Goal: Find specific page/section: Find specific page/section

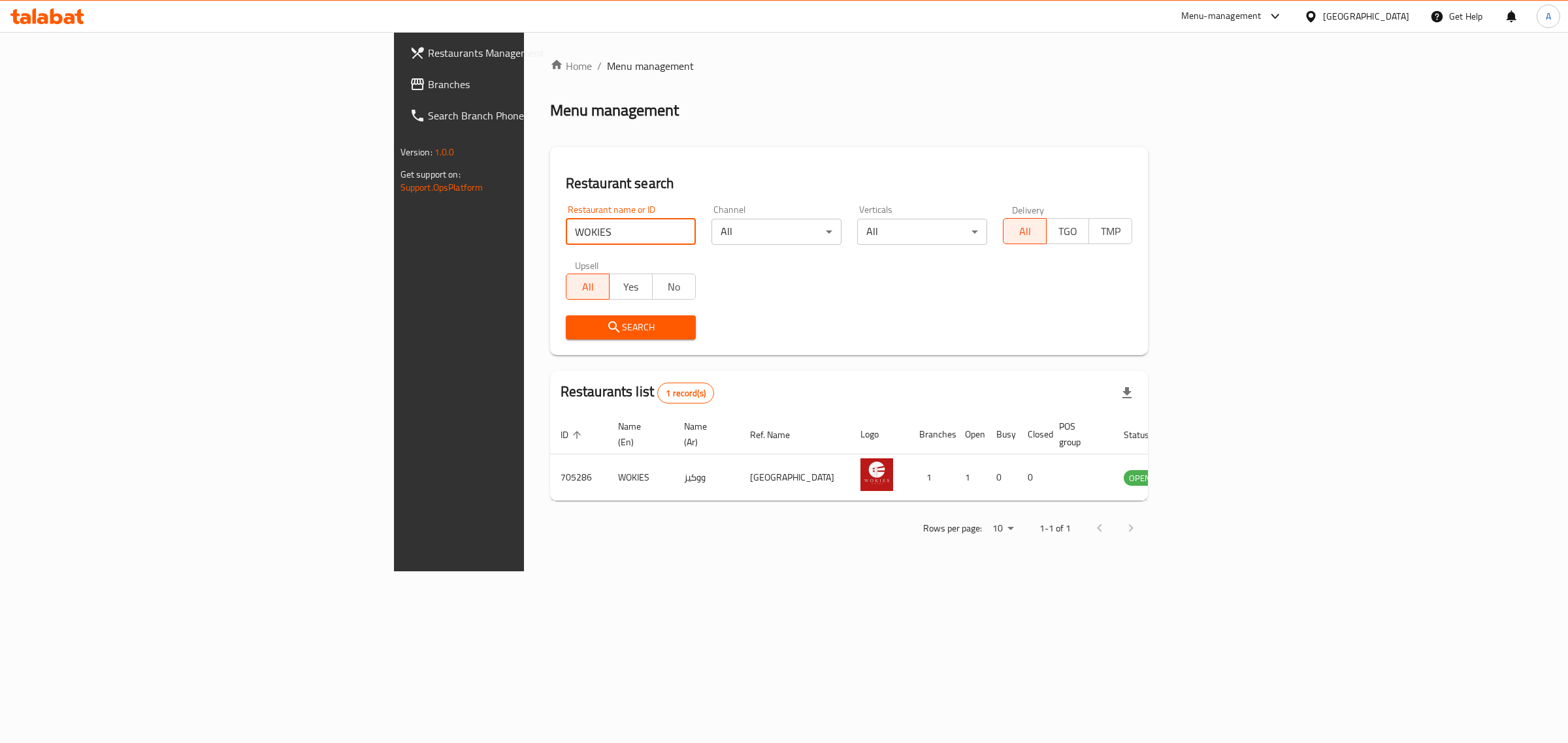
click at [566, 237] on input "WOKIES" at bounding box center [631, 231] width 130 height 26
type input "VEKO COFFEE"
click button "Search" at bounding box center [631, 327] width 130 height 24
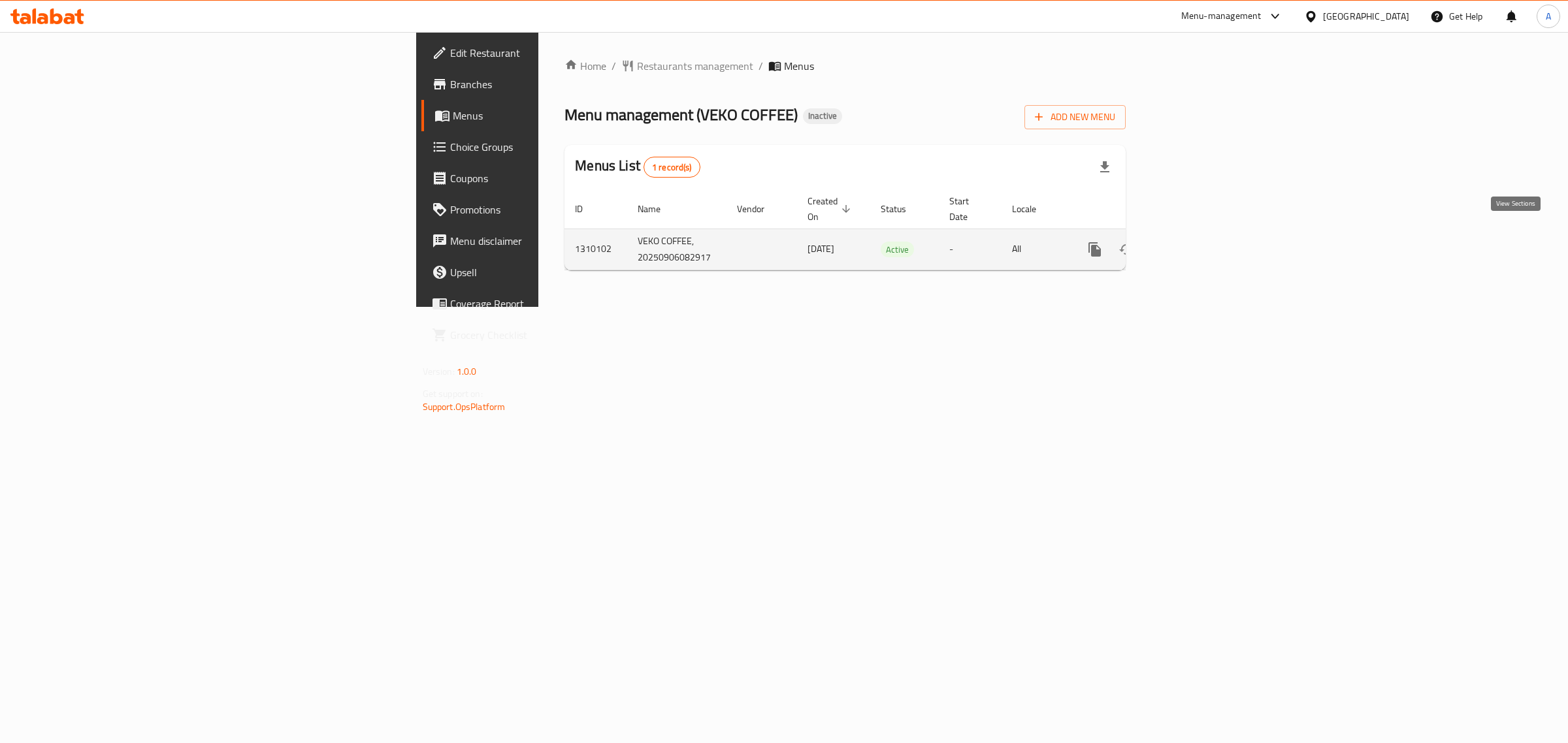
click at [1197, 243] on icon "enhanced table" at bounding box center [1189, 250] width 15 height 15
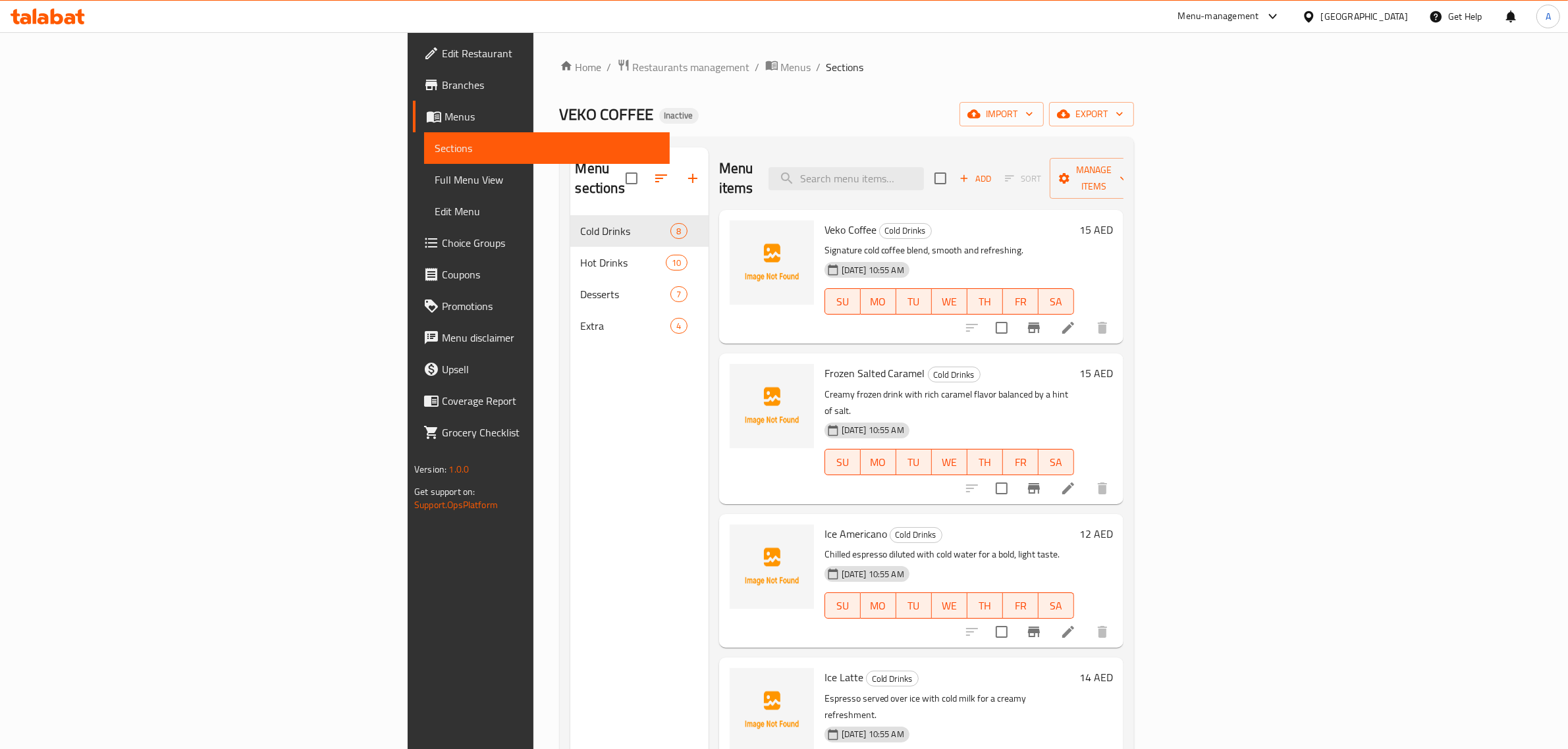
click at [672, 113] on div "VEKO COFFEE Inactive import export" at bounding box center [847, 114] width 574 height 24
click at [441, 54] on span "Edit Restaurant" at bounding box center [549, 53] width 217 height 15
